Goal: Task Accomplishment & Management: Manage account settings

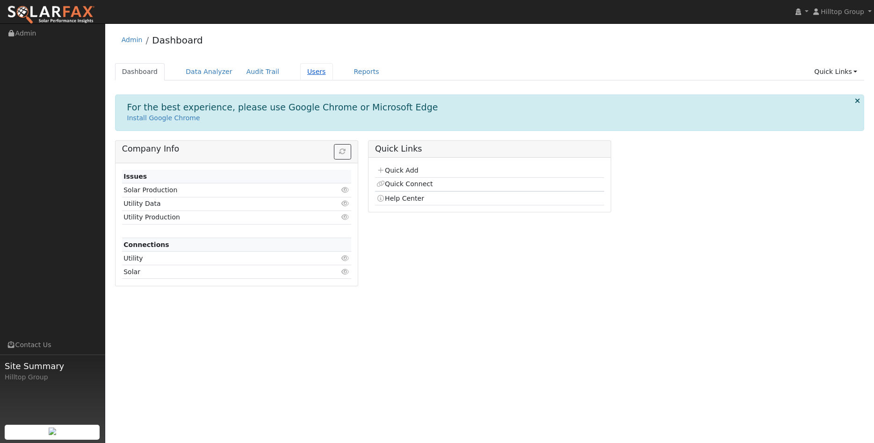
click at [300, 72] on link "Users" at bounding box center [316, 71] width 33 height 17
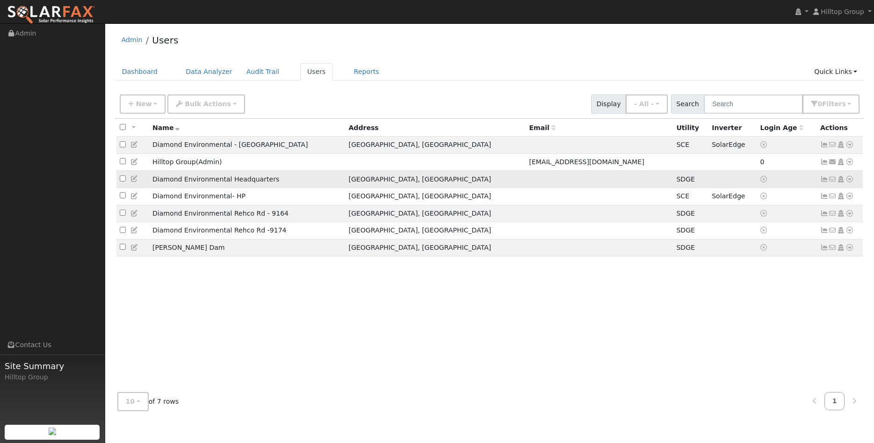
click at [824, 182] on icon at bounding box center [824, 179] width 8 height 7
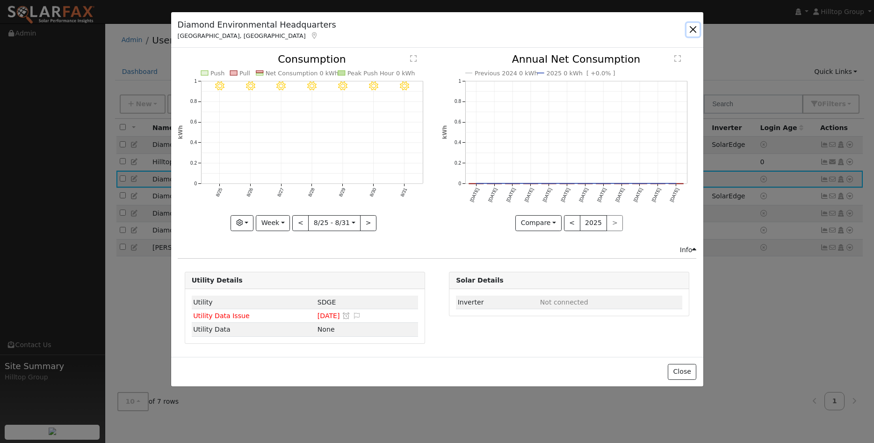
click at [696, 25] on button "button" at bounding box center [693, 29] width 13 height 13
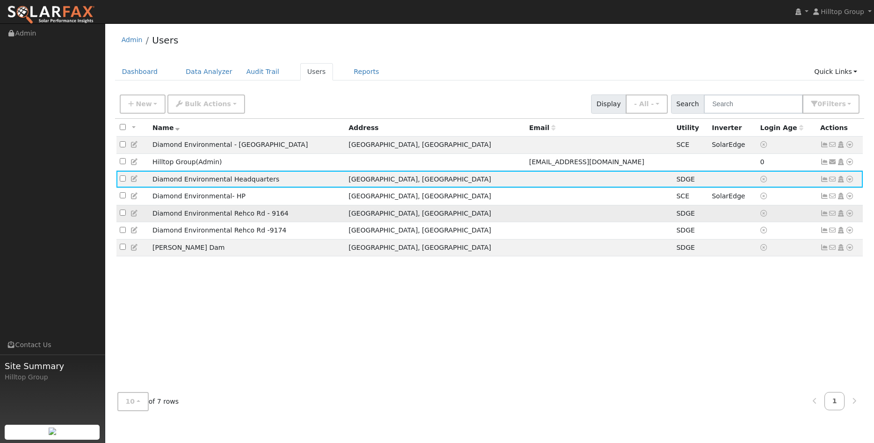
click at [824, 217] on icon at bounding box center [824, 213] width 8 height 7
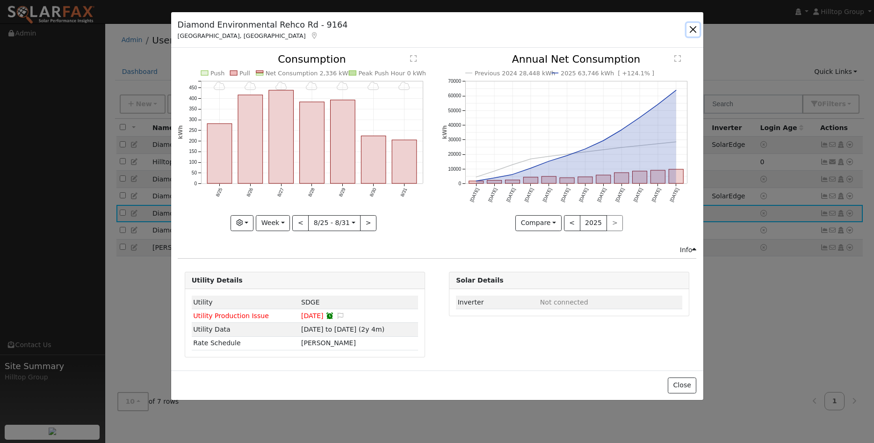
click at [694, 35] on button "button" at bounding box center [693, 29] width 13 height 13
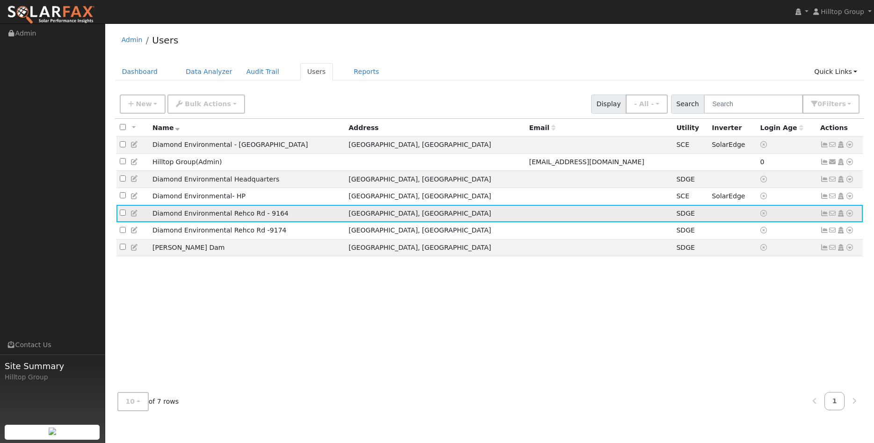
click at [839, 217] on icon at bounding box center [841, 213] width 8 height 7
